Goal: Task Accomplishment & Management: Manage account settings

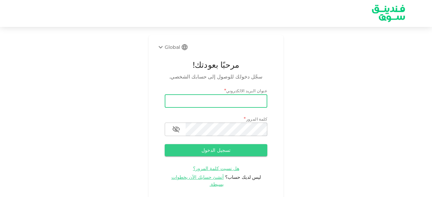
click at [192, 100] on input "email" at bounding box center [216, 100] width 103 height 13
type input "[EMAIL_ADDRESS][DOMAIN_NAME]"
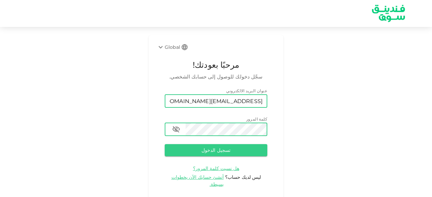
click at [165, 144] on button "تسجيل الدخول" at bounding box center [216, 150] width 103 height 12
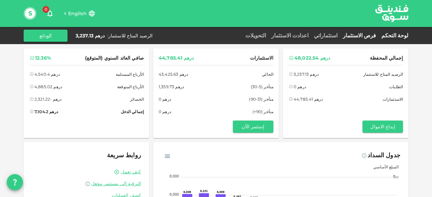
click at [376, 33] on link "فرص الاستثمار" at bounding box center [359, 35] width 38 height 6
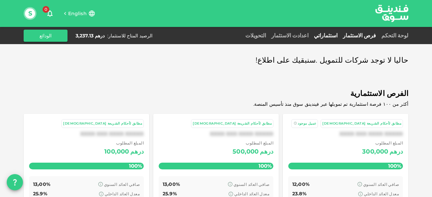
click at [340, 34] on link "استثماراتي" at bounding box center [325, 35] width 29 height 6
